Goal: Task Accomplishment & Management: Check status

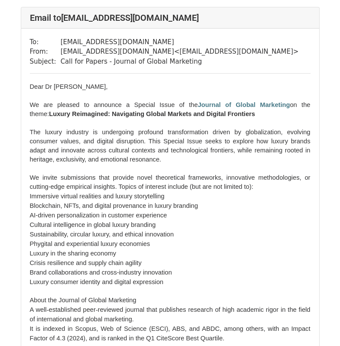
scroll to position [28, 0]
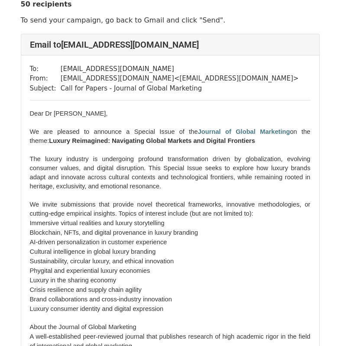
click at [219, 133] on link "Journal of Global Marketing" at bounding box center [244, 131] width 92 height 7
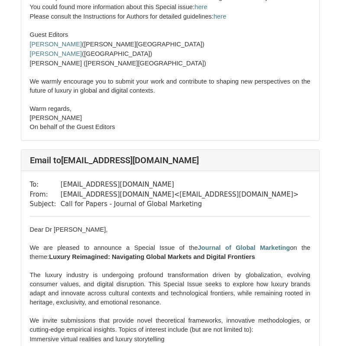
scroll to position [27298, 0]
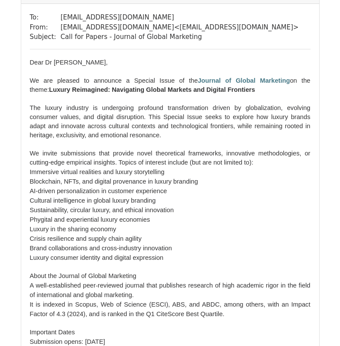
scroll to position [650, 0]
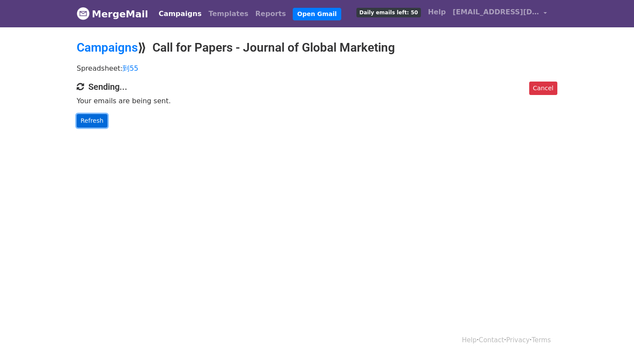
click at [87, 118] on link "Refresh" at bounding box center [92, 120] width 31 height 13
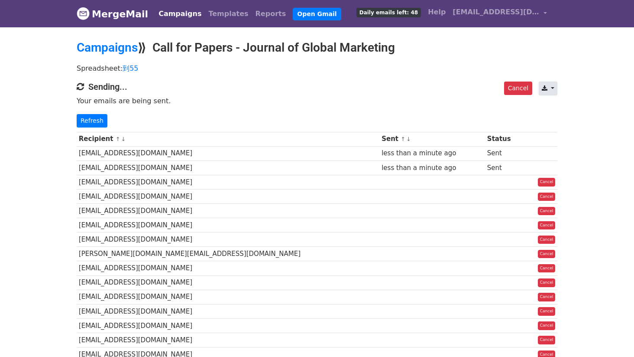
click at [555, 91] on link at bounding box center [548, 88] width 19 height 14
click at [98, 116] on link "Refresh" at bounding box center [92, 120] width 31 height 13
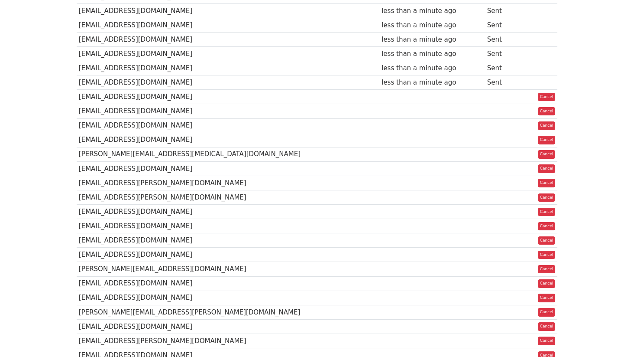
scroll to position [586, 0]
